Goal: Information Seeking & Learning: Learn about a topic

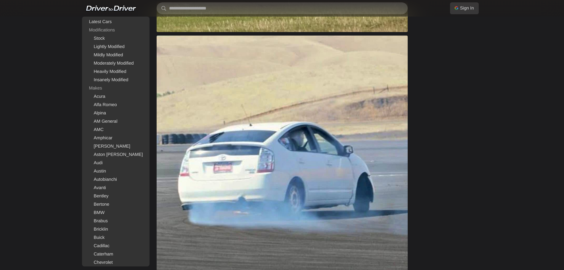
scroll to position [770, 0]
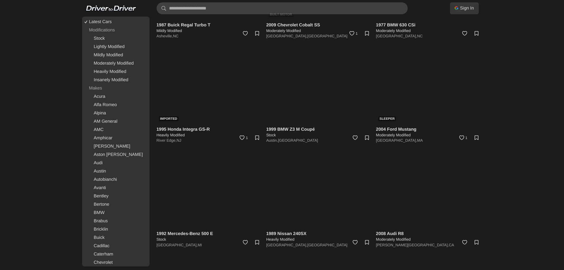
scroll to position [5129, 0]
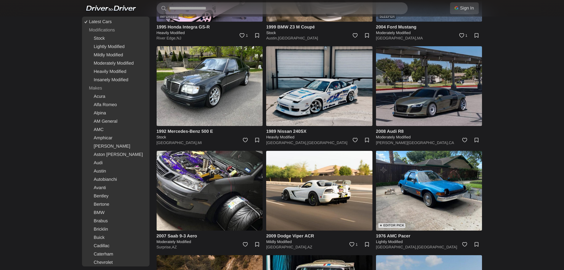
click at [316, 91] on img at bounding box center [319, 86] width 106 height 80
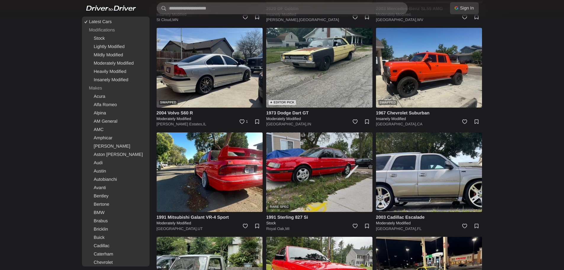
scroll to position [6670, 0]
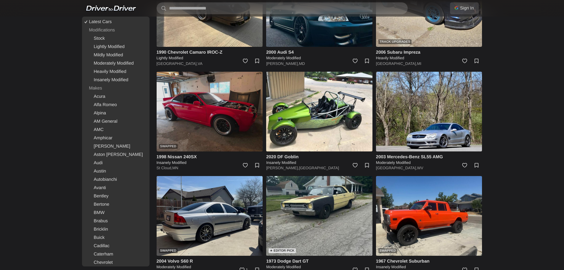
click at [202, 120] on img at bounding box center [210, 112] width 106 height 80
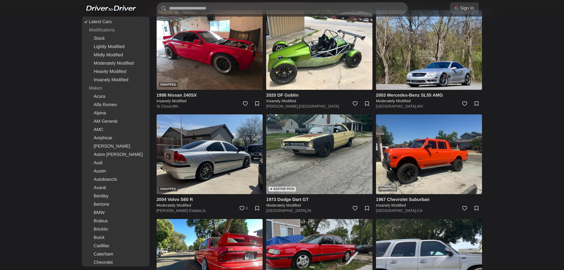
scroll to position [6818, 0]
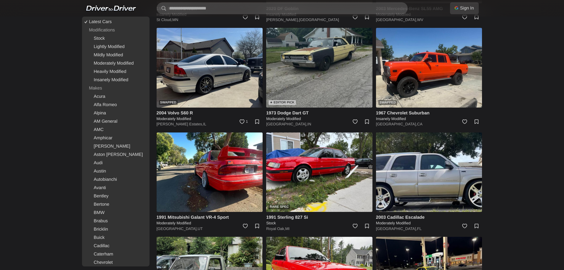
click at [319, 68] on img at bounding box center [319, 68] width 106 height 80
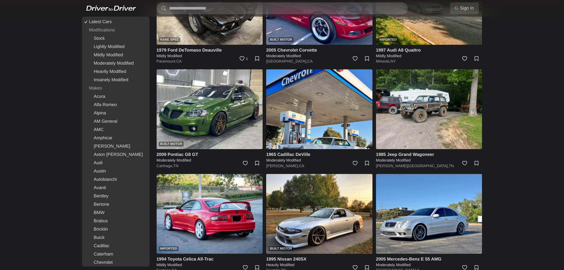
scroll to position [8862, 0]
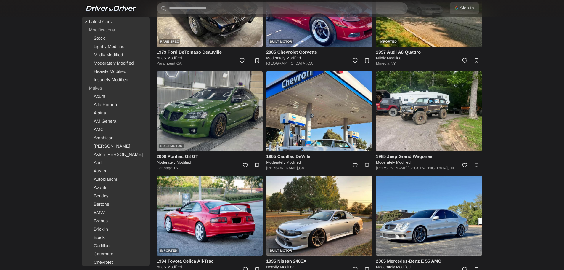
click at [198, 108] on img at bounding box center [210, 111] width 106 height 80
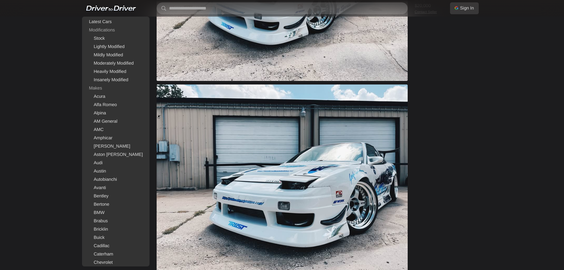
scroll to position [563, 0]
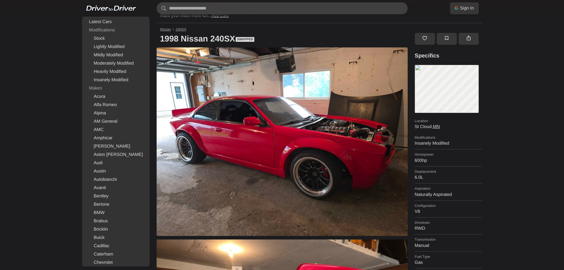
scroll to position [148, 0]
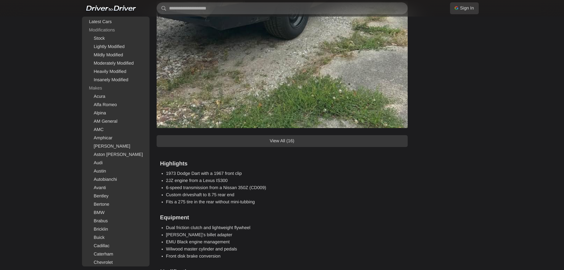
scroll to position [711, 0]
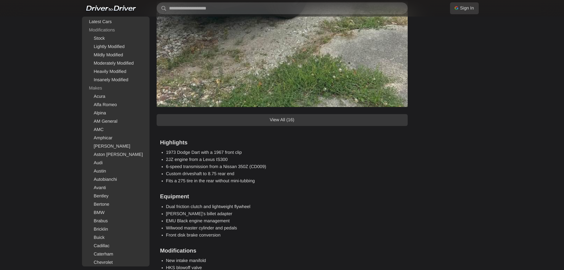
click at [311, 121] on link "View All (16)" at bounding box center [282, 120] width 251 height 12
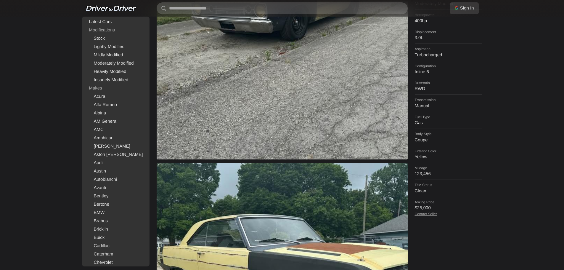
scroll to position [0, 0]
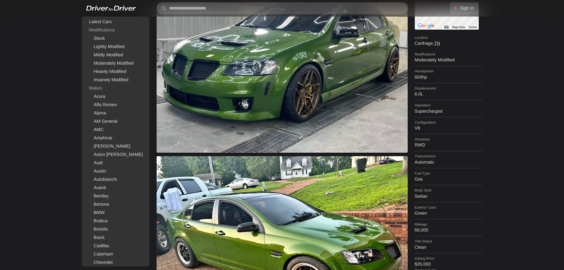
scroll to position [30, 0]
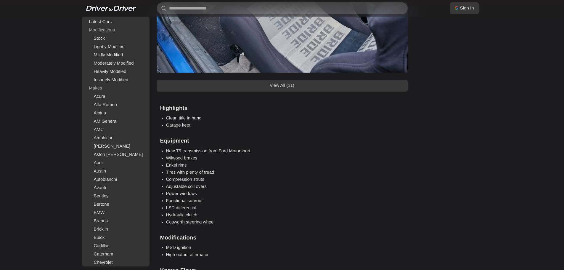
scroll to position [652, 0]
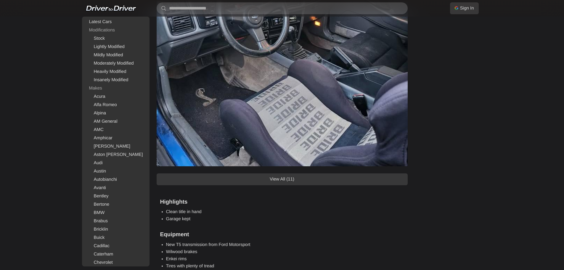
click at [273, 177] on link "View All (11)" at bounding box center [282, 179] width 251 height 12
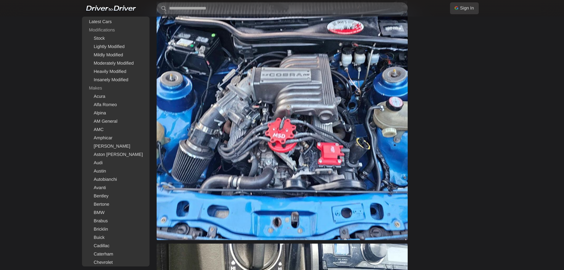
scroll to position [2074, 0]
